Goal: Transaction & Acquisition: Purchase product/service

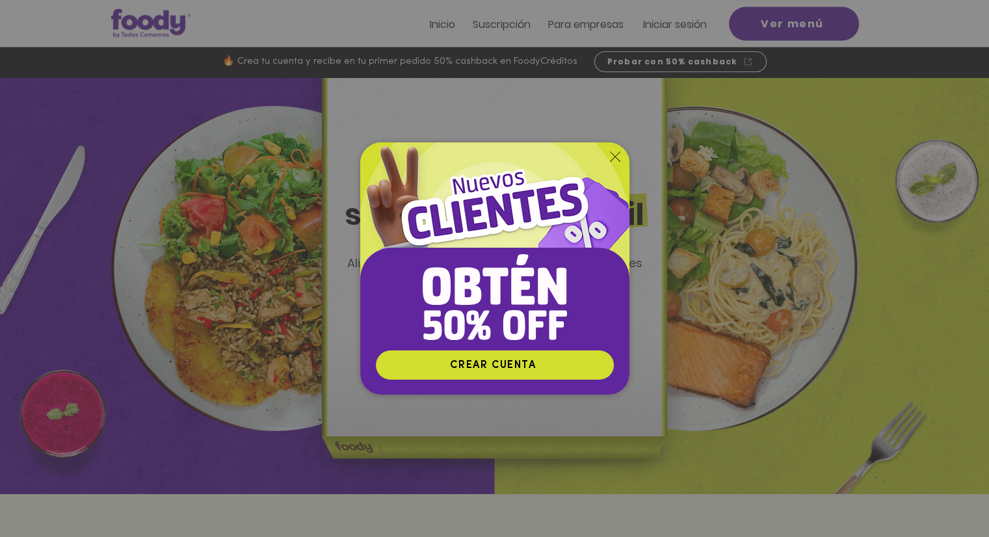
click at [614, 158] on icon "Volver al sitio" at bounding box center [615, 157] width 10 height 10
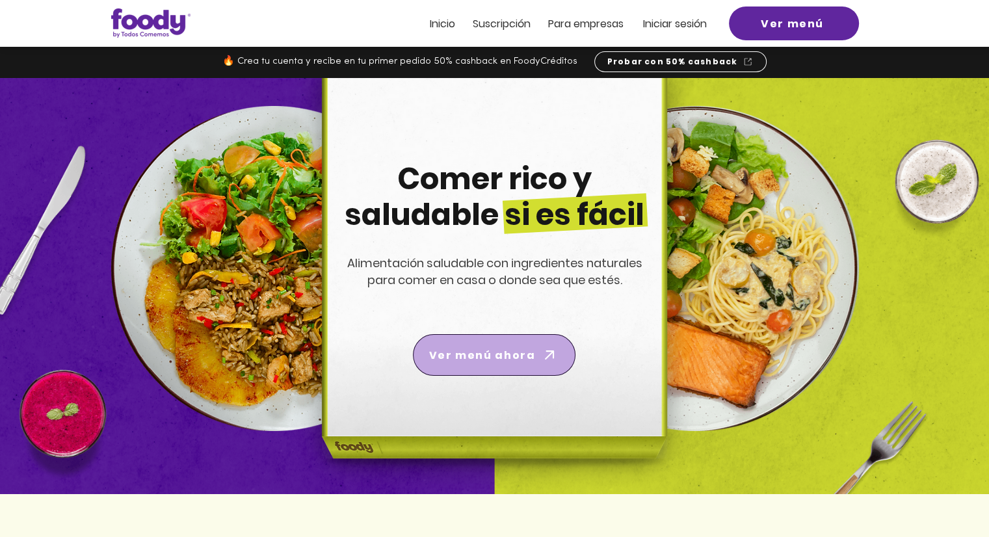
click at [523, 358] on span "Ver menú ahora" at bounding box center [482, 355] width 106 height 16
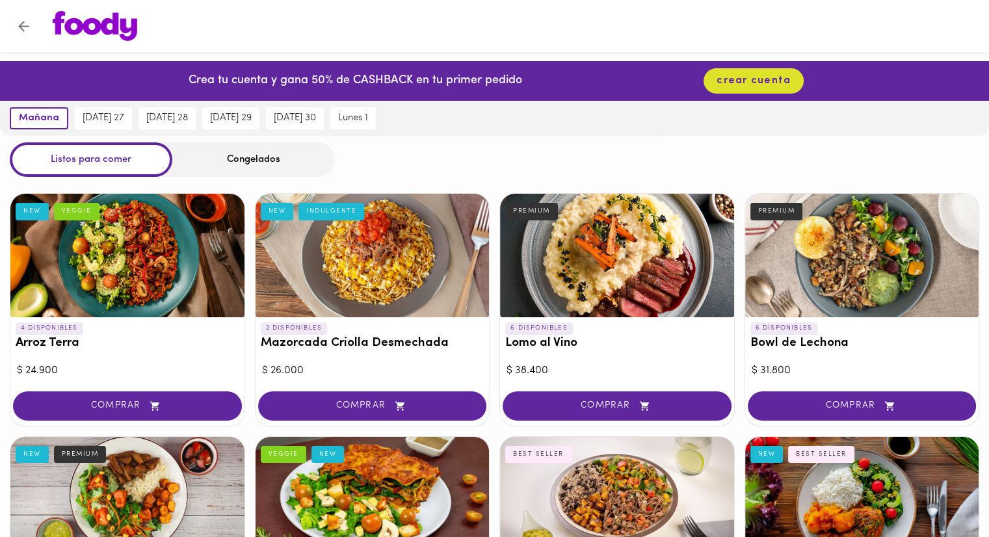
click at [632, 268] on div at bounding box center [617, 256] width 234 height 124
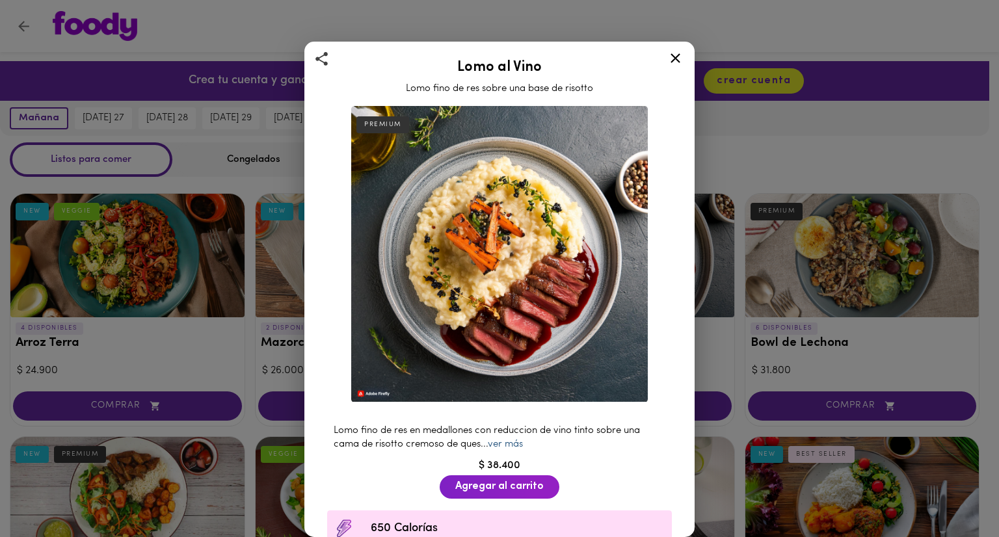
click at [511, 440] on link "ver más" at bounding box center [505, 445] width 35 height 10
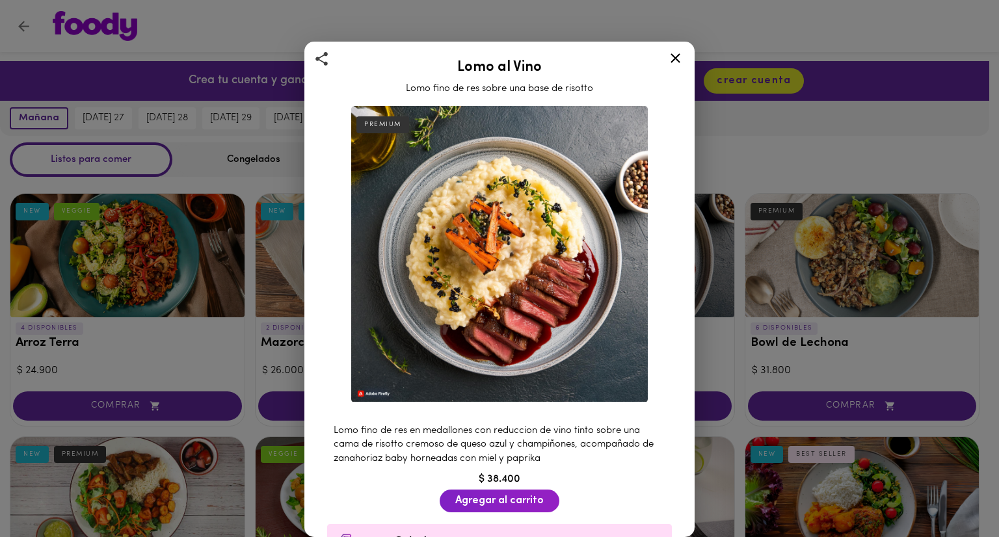
click at [669, 57] on icon at bounding box center [675, 58] width 16 height 16
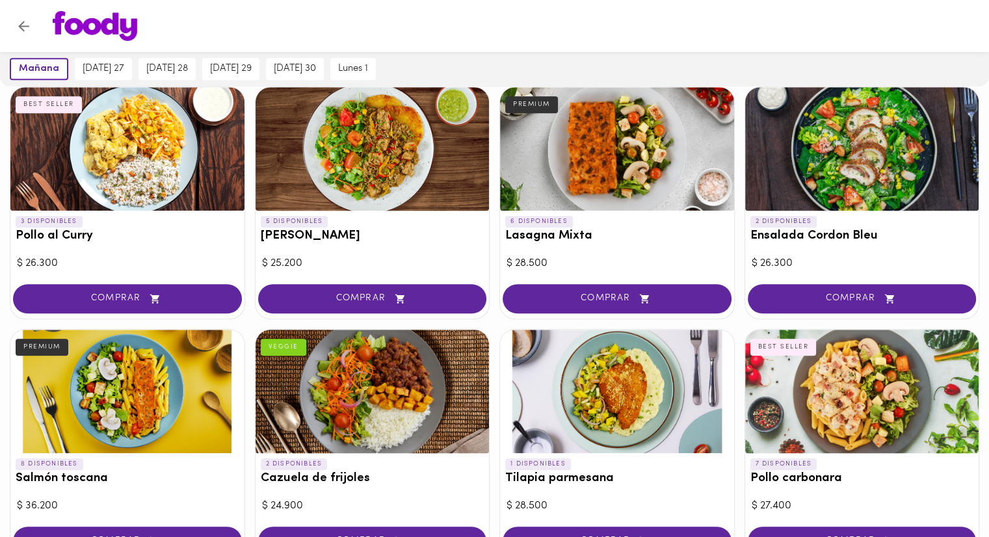
scroll to position [845, 0]
